Goal: Task Accomplishment & Management: Manage account settings

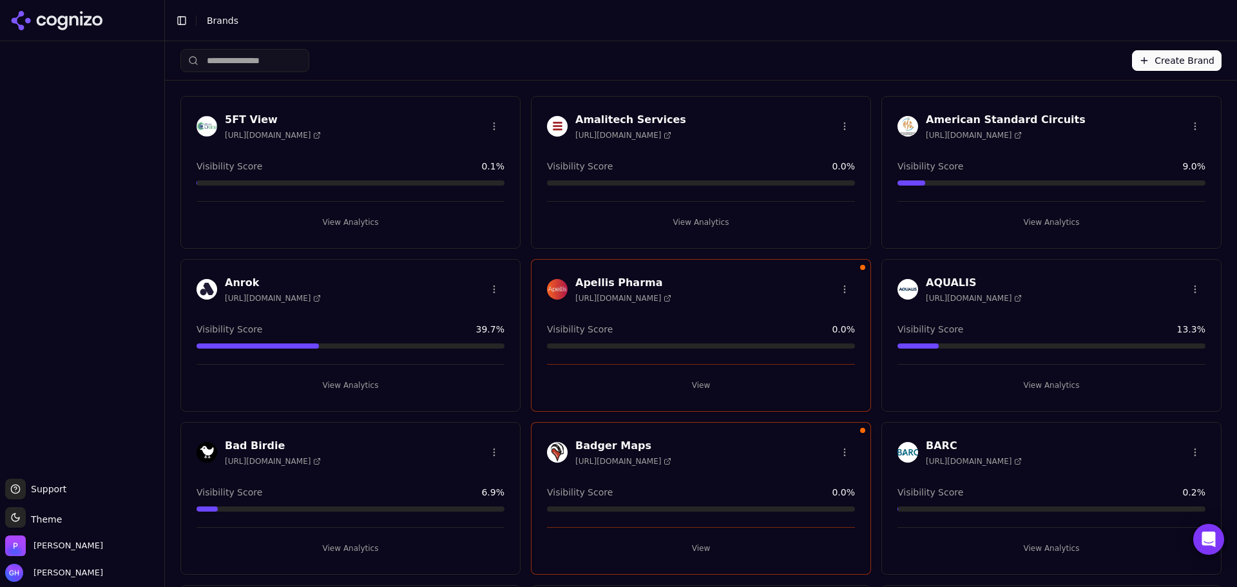
click at [697, 387] on button "View" at bounding box center [701, 385] width 308 height 21
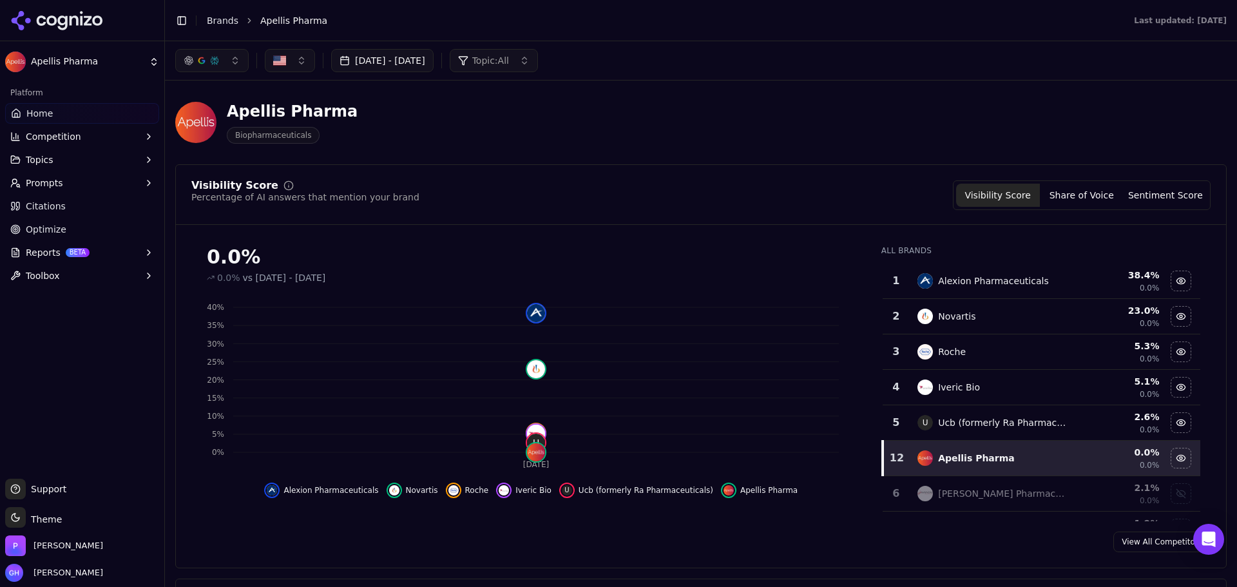
click at [395, 52] on button "[DATE] - [DATE]" at bounding box center [382, 60] width 102 height 23
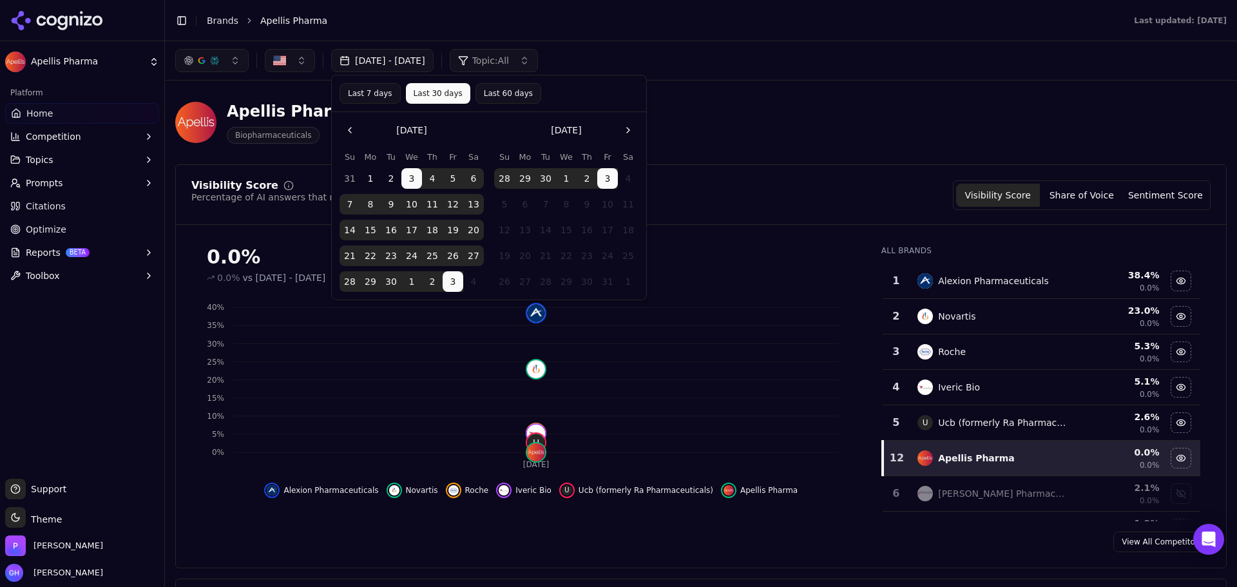
click at [393, 175] on button "2" at bounding box center [391, 178] width 21 height 21
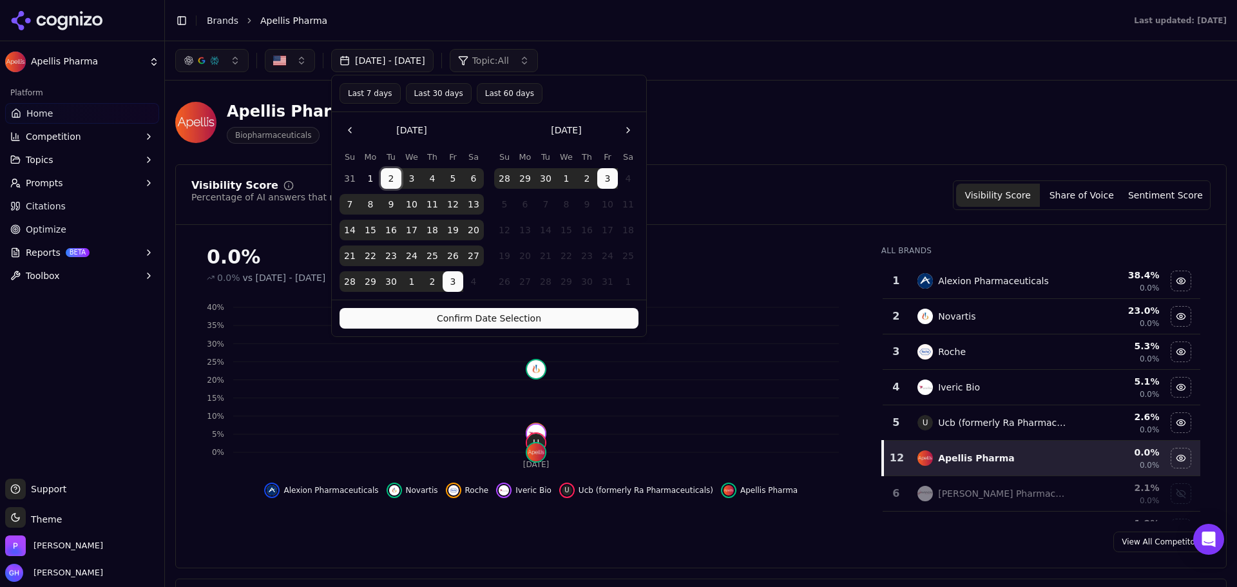
click at [608, 177] on button "3" at bounding box center [607, 178] width 21 height 21
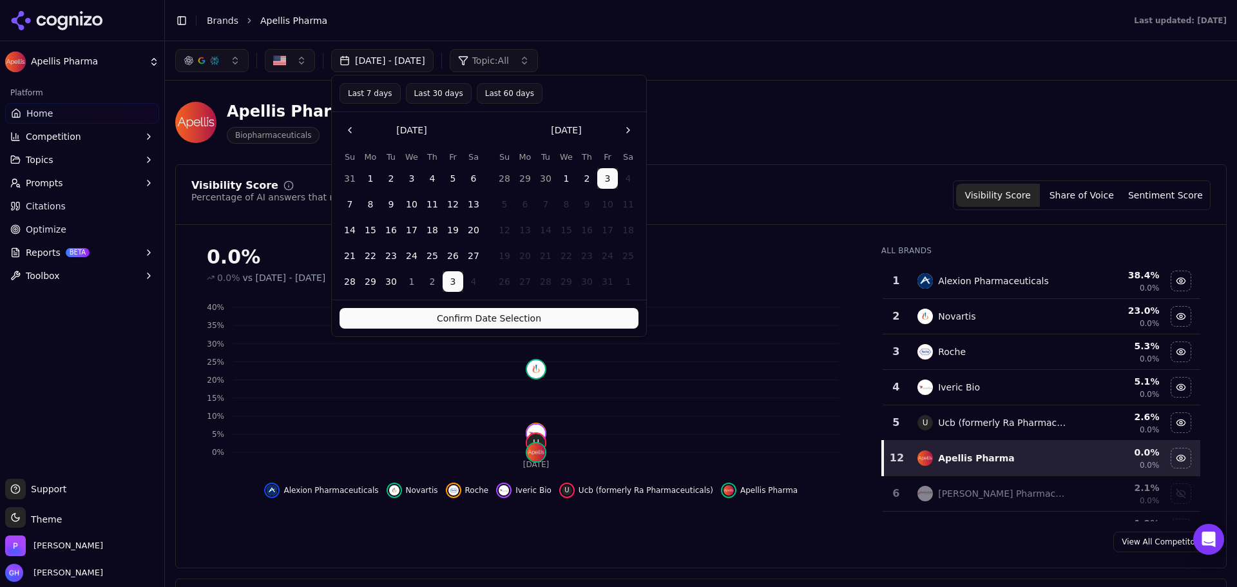
click at [546, 322] on button "Confirm Date Selection" at bounding box center [489, 318] width 299 height 21
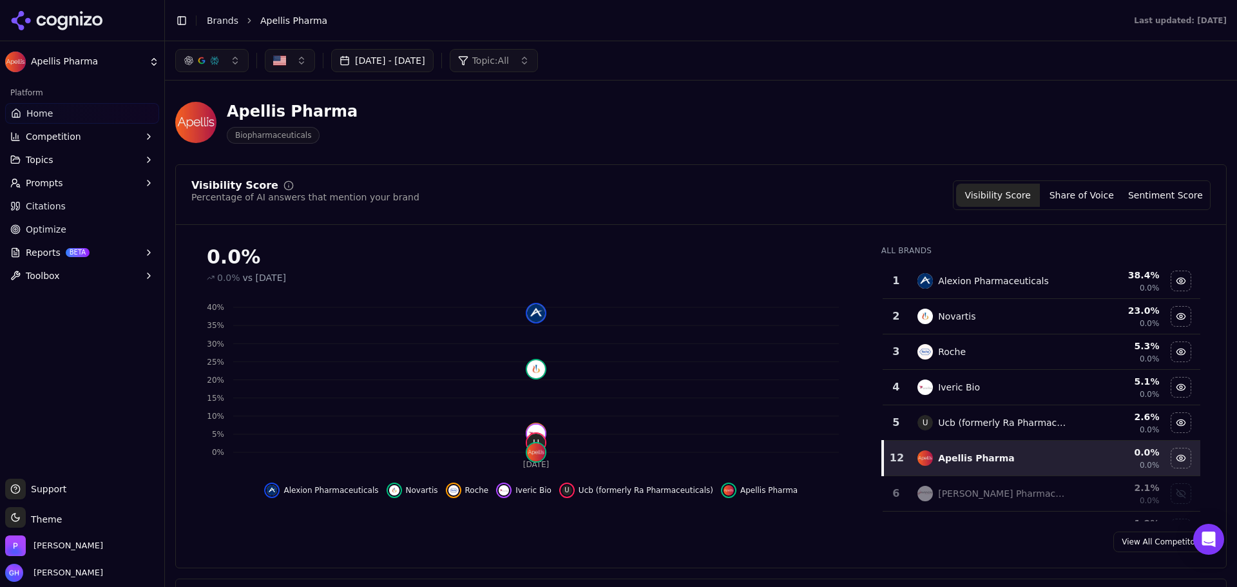
click at [1092, 199] on button "Share of Voice" at bounding box center [1082, 195] width 84 height 23
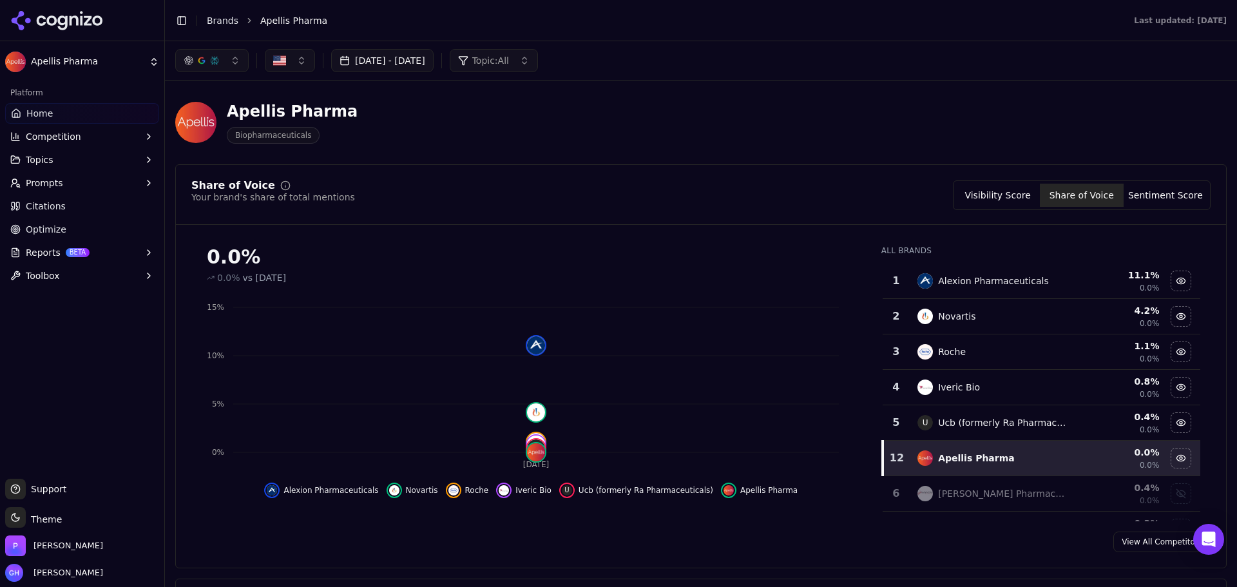
click at [39, 209] on span "Citations" at bounding box center [46, 206] width 40 height 13
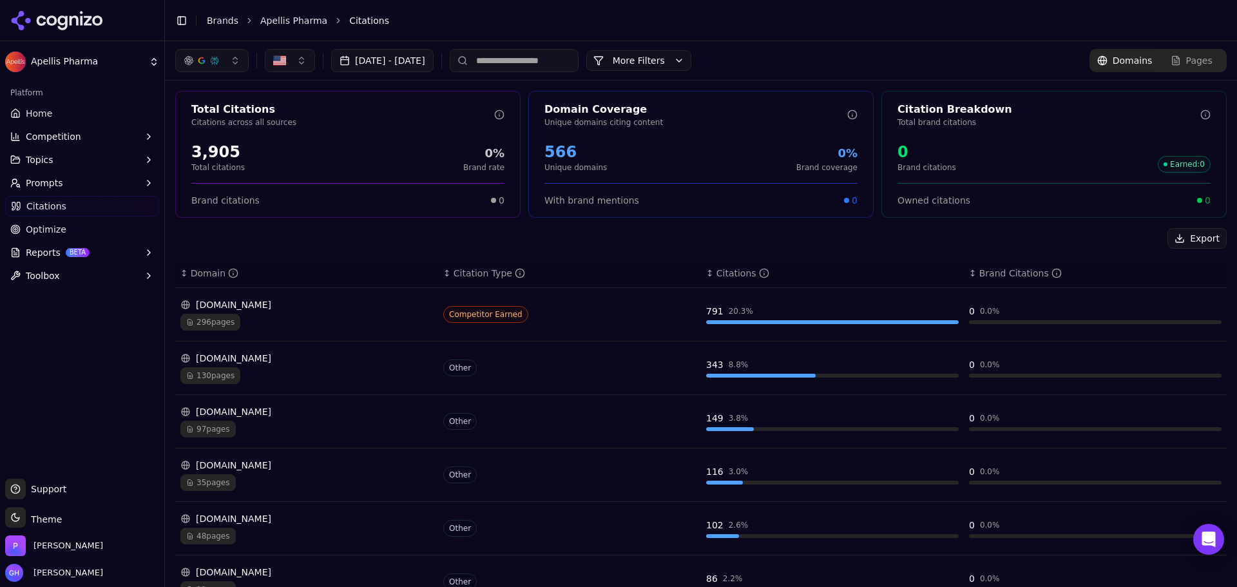
click at [651, 51] on button "More Filters" at bounding box center [639, 60] width 105 height 21
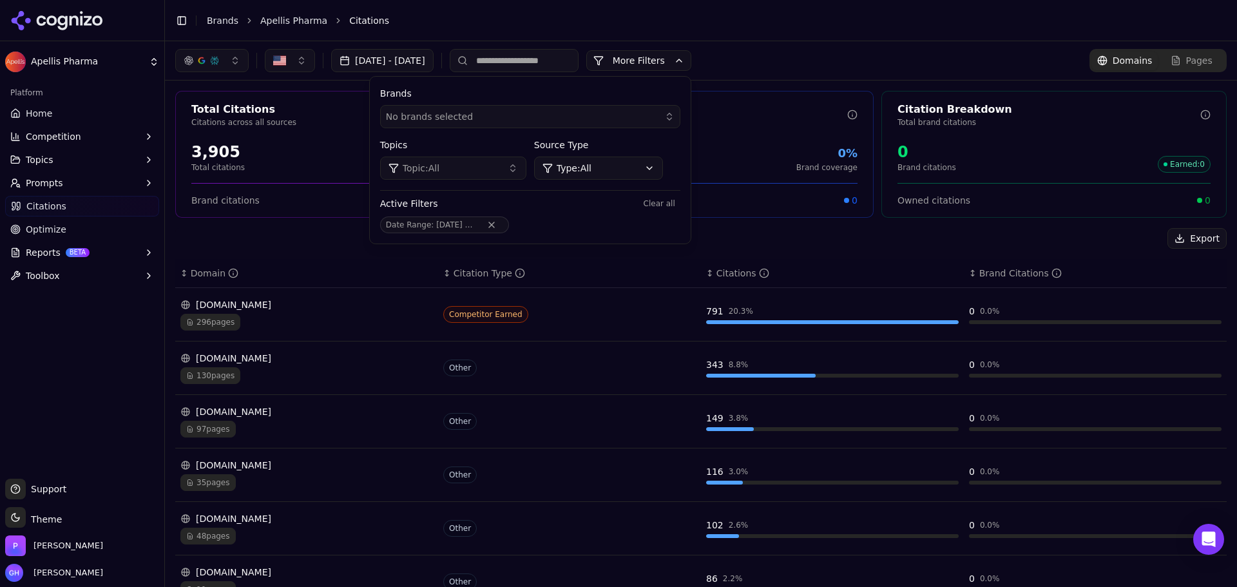
click at [651, 51] on button "More Filters" at bounding box center [639, 60] width 105 height 21
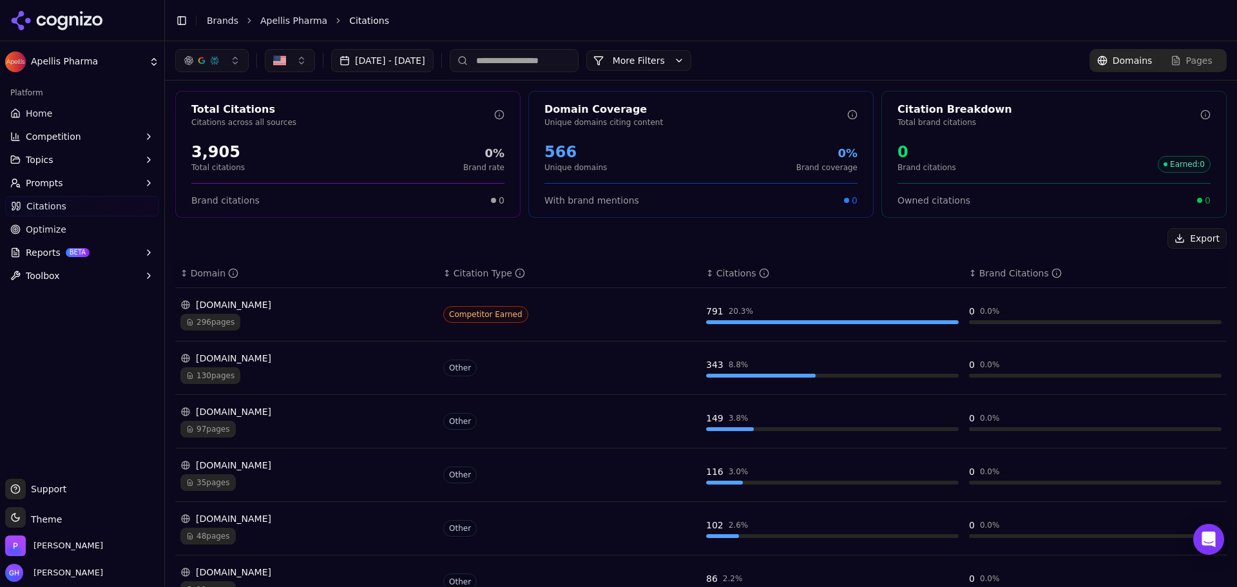
click at [525, 52] on input at bounding box center [514, 60] width 129 height 23
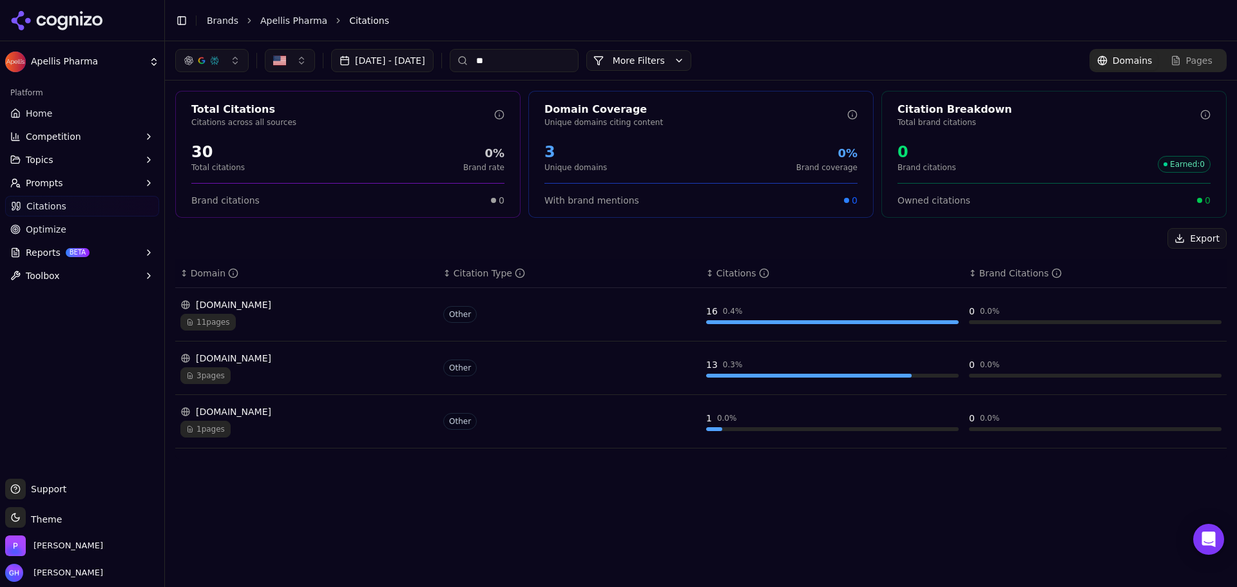
type input "*"
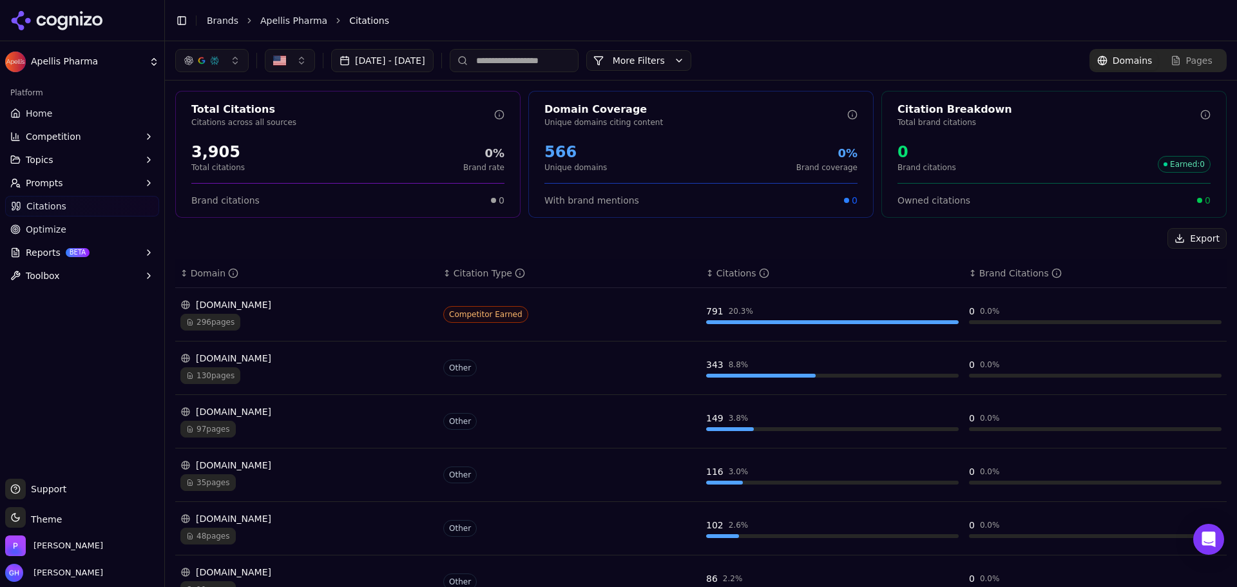
click at [220, 21] on link "Brands" at bounding box center [223, 20] width 32 height 10
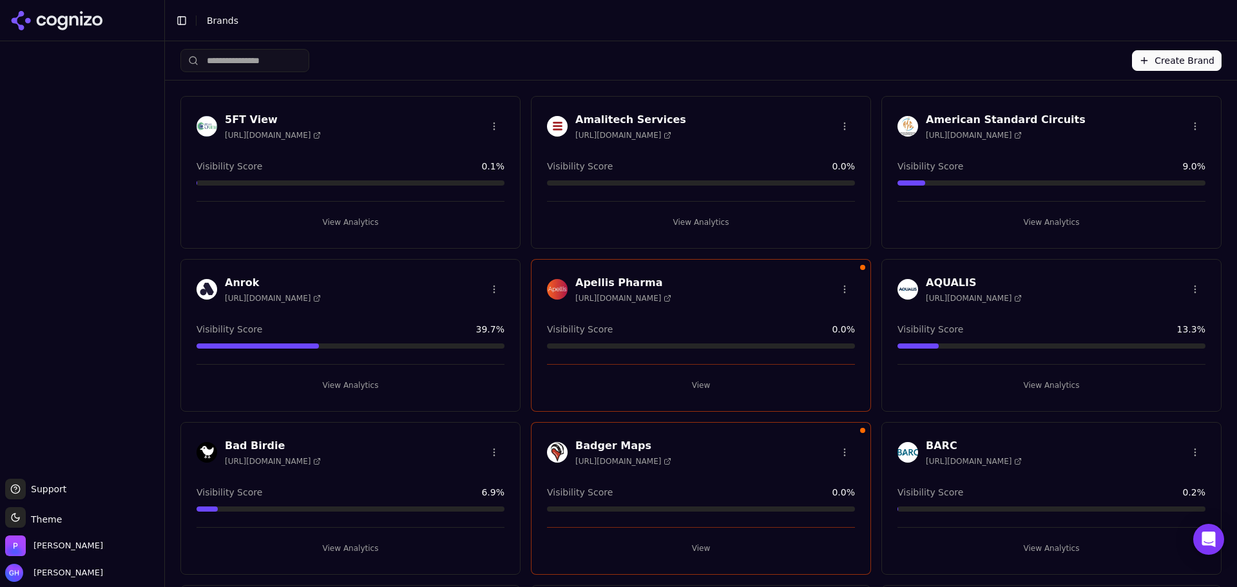
click at [840, 300] on div "Apellis Pharma [URL][DOMAIN_NAME]" at bounding box center [701, 289] width 308 height 28
click at [837, 295] on body "Support Support Toggle theme Theme [PERSON_NAME] [PERSON_NAME] Toggle Sidebar B…" at bounding box center [618, 293] width 1237 height 587
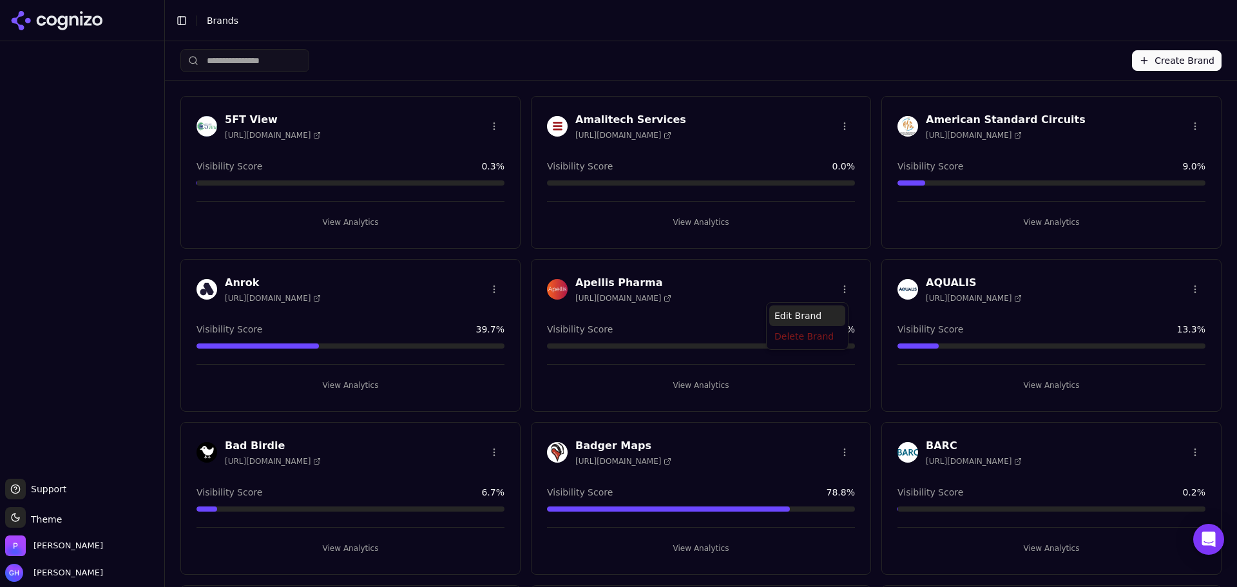
click at [793, 318] on div "Edit Brand" at bounding box center [808, 315] width 76 height 21
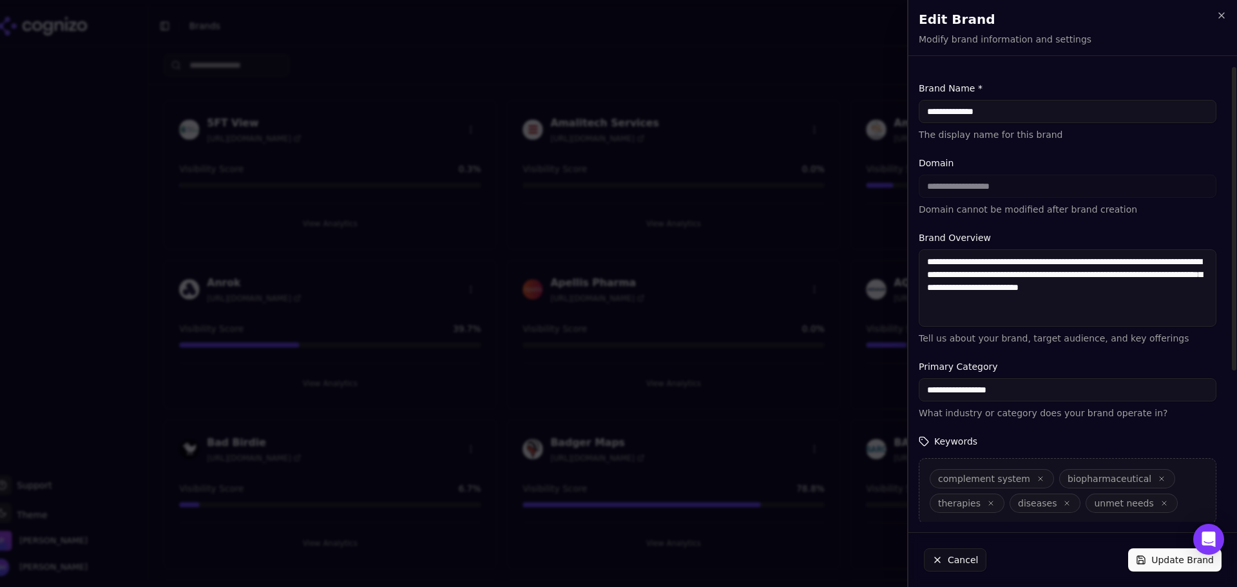
drag, startPoint x: 995, startPoint y: 118, endPoint x: 955, endPoint y: 117, distance: 40.6
click at [955, 117] on input "**********" at bounding box center [1068, 111] width 298 height 23
type input "*******"
click at [1081, 159] on label "Domain" at bounding box center [1068, 163] width 298 height 13
click at [1155, 562] on button "Update Brand" at bounding box center [1175, 559] width 93 height 23
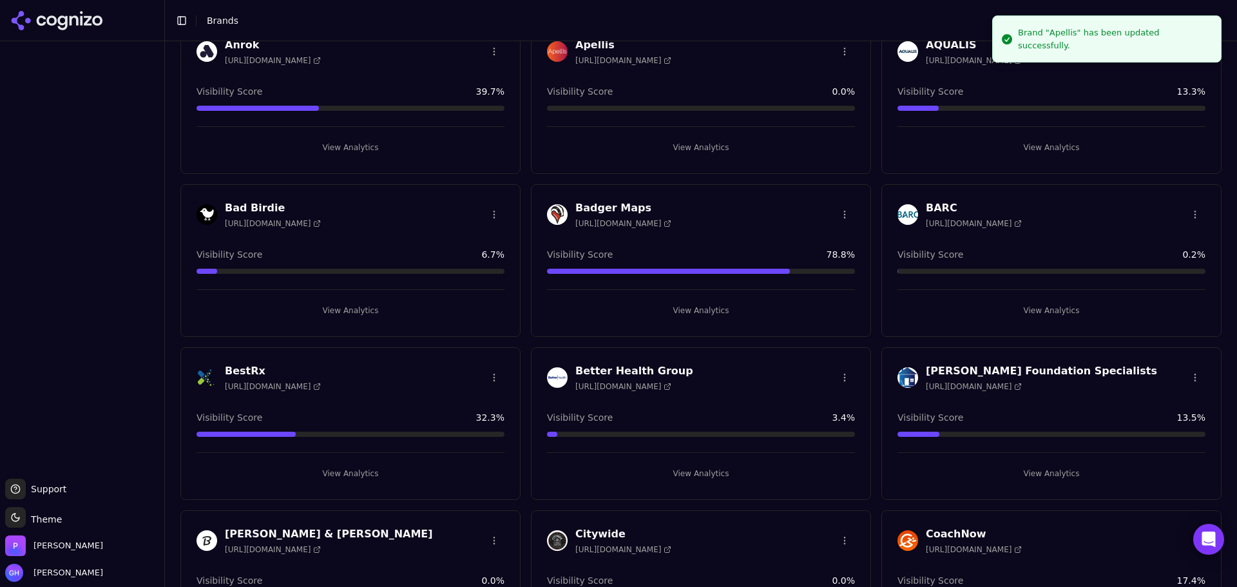
scroll to position [258, 0]
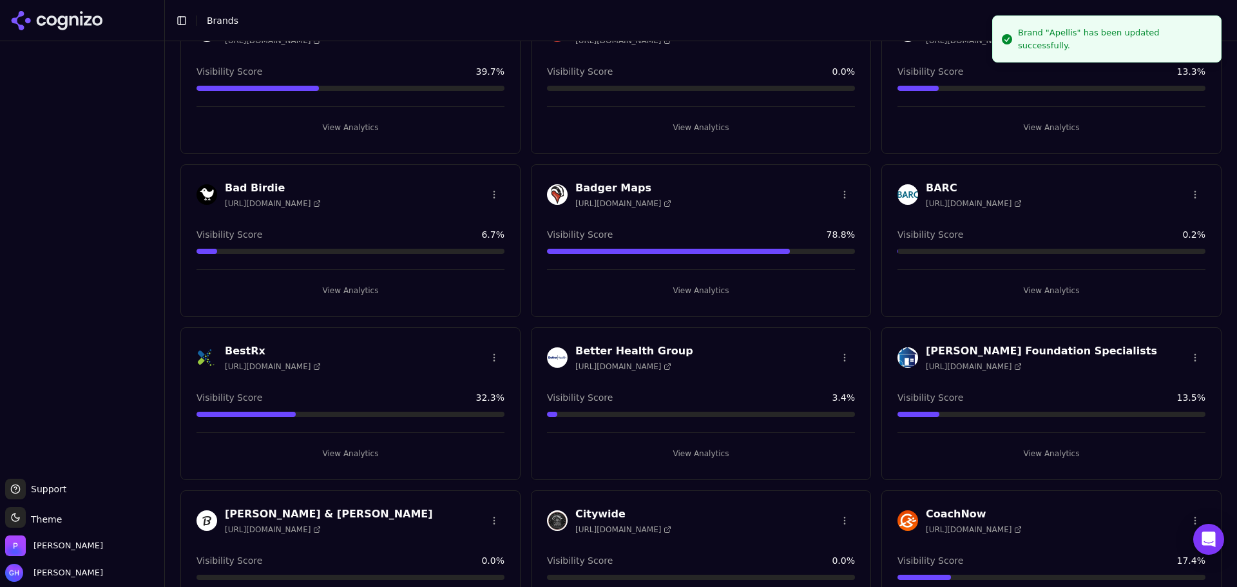
click at [722, 280] on button "View Analytics" at bounding box center [701, 290] width 308 height 21
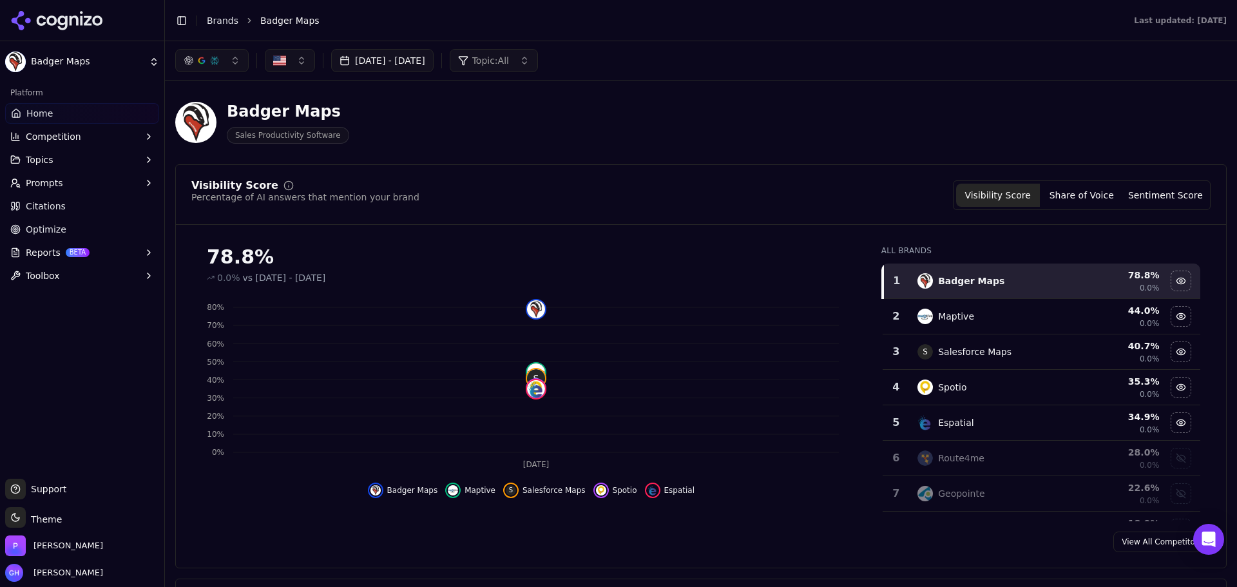
click at [412, 50] on button "[DATE] - [DATE]" at bounding box center [382, 60] width 102 height 23
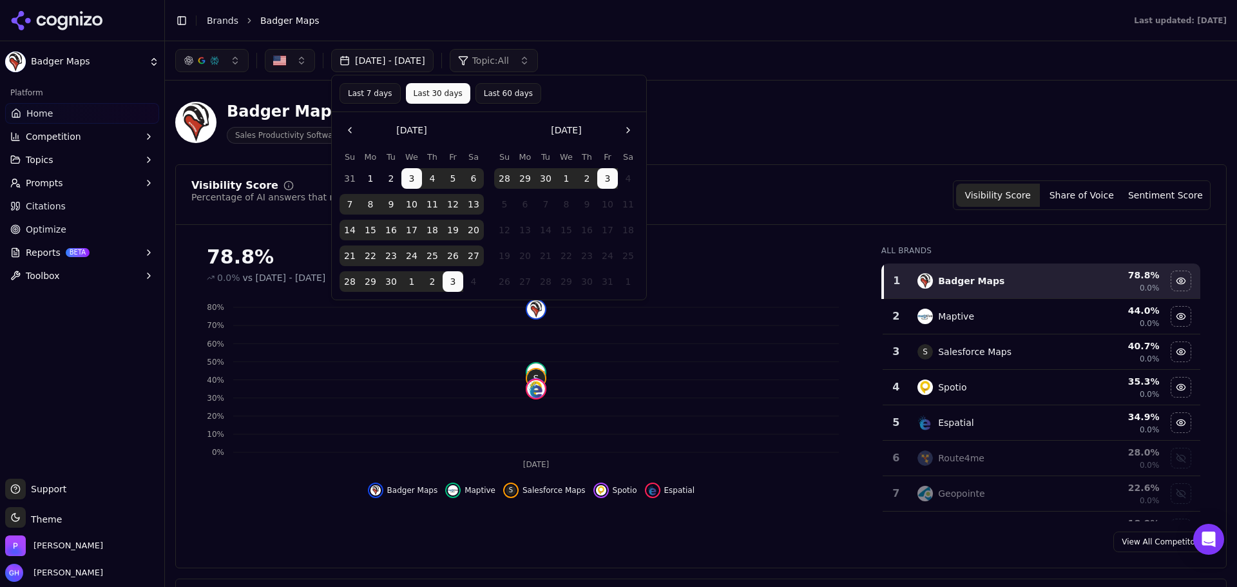
click at [605, 175] on button "3" at bounding box center [607, 178] width 21 height 21
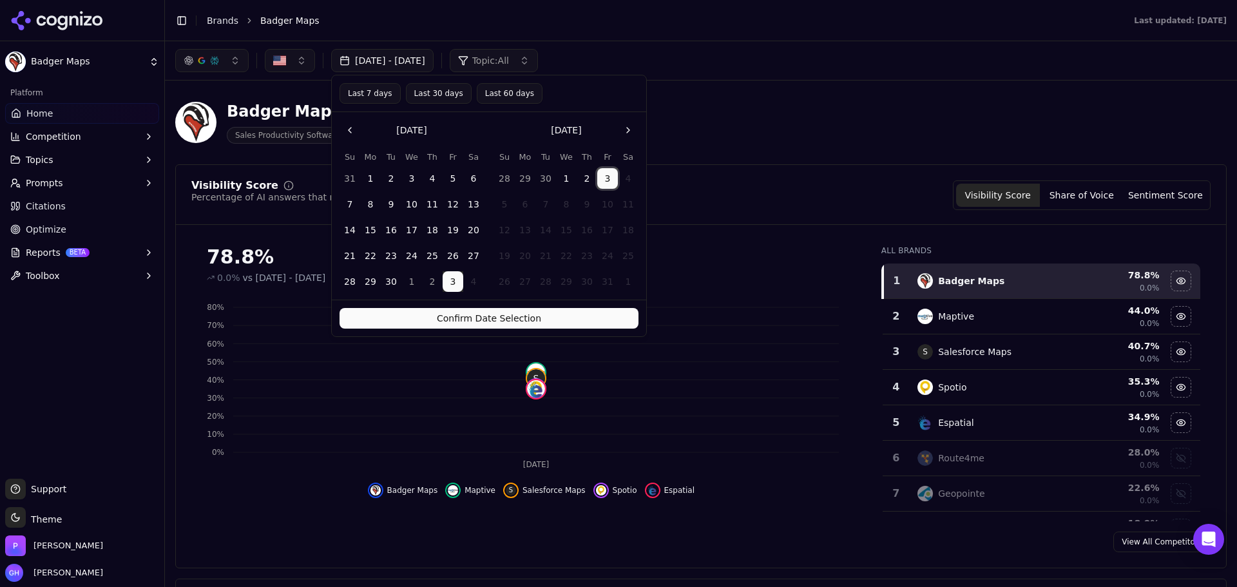
click at [344, 178] on button "31" at bounding box center [350, 178] width 21 height 21
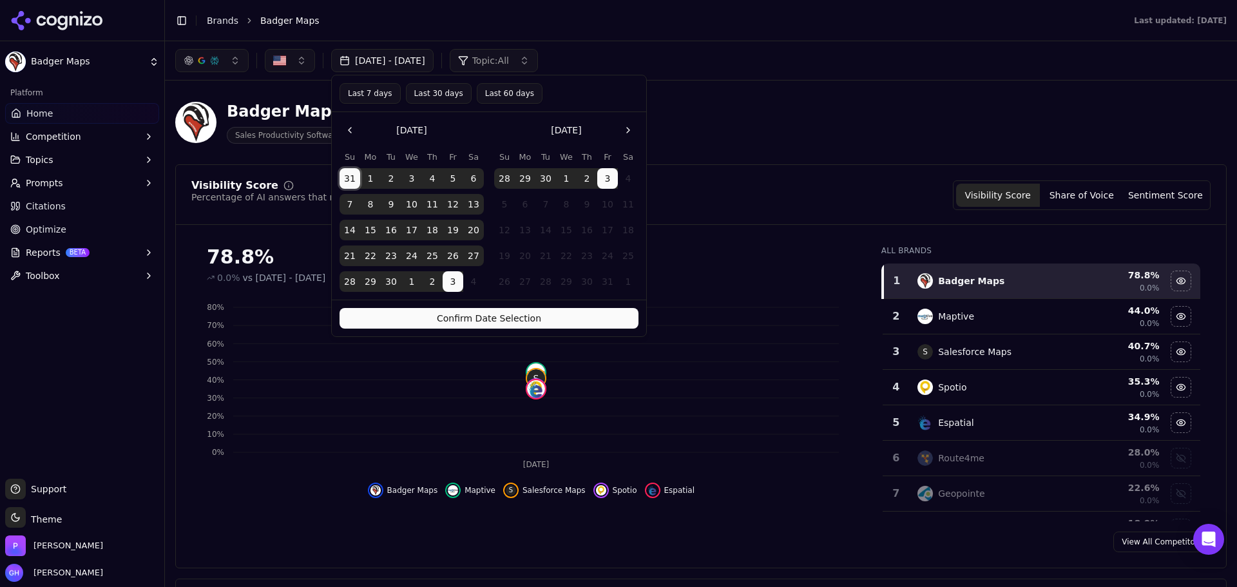
click at [461, 319] on button "Confirm Date Selection" at bounding box center [489, 318] width 299 height 21
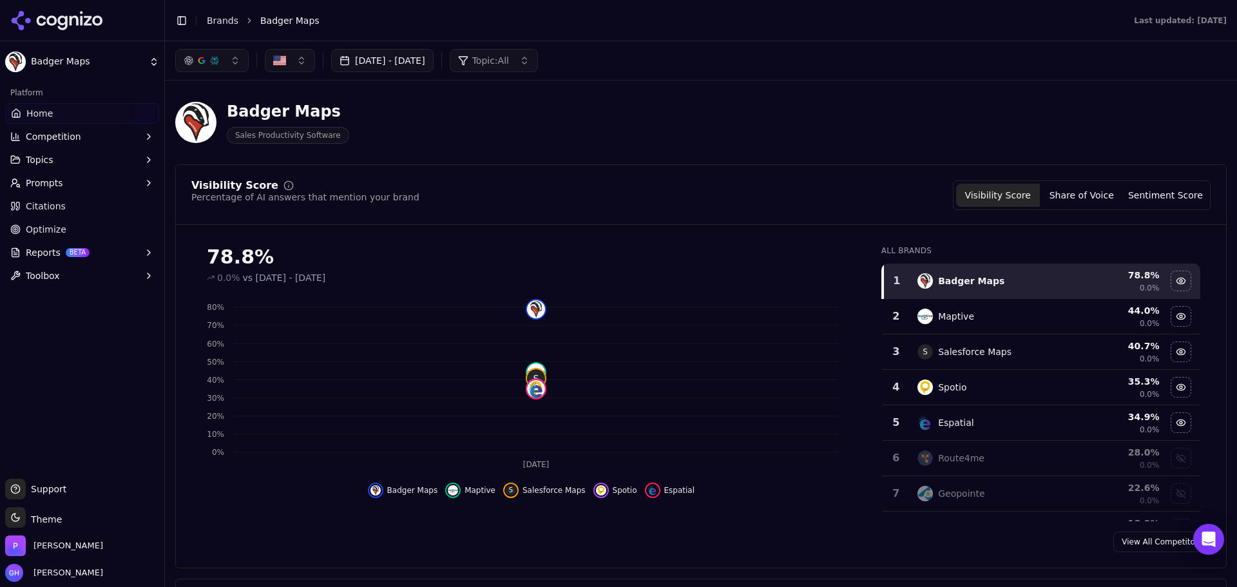
click at [688, 80] on div "[DATE] - [DATE] Topic: All" at bounding box center [701, 60] width 1072 height 39
